Goal: Task Accomplishment & Management: Manage account settings

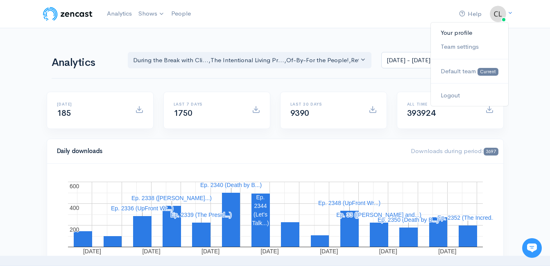
click at [457, 36] on link "Your profile" at bounding box center [469, 33] width 77 height 14
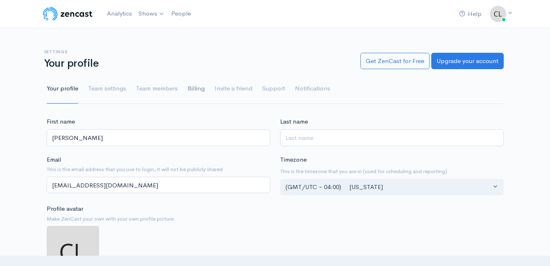
click at [195, 85] on link "Billing" at bounding box center [196, 88] width 17 height 29
